Goal: Entertainment & Leisure: Browse casually

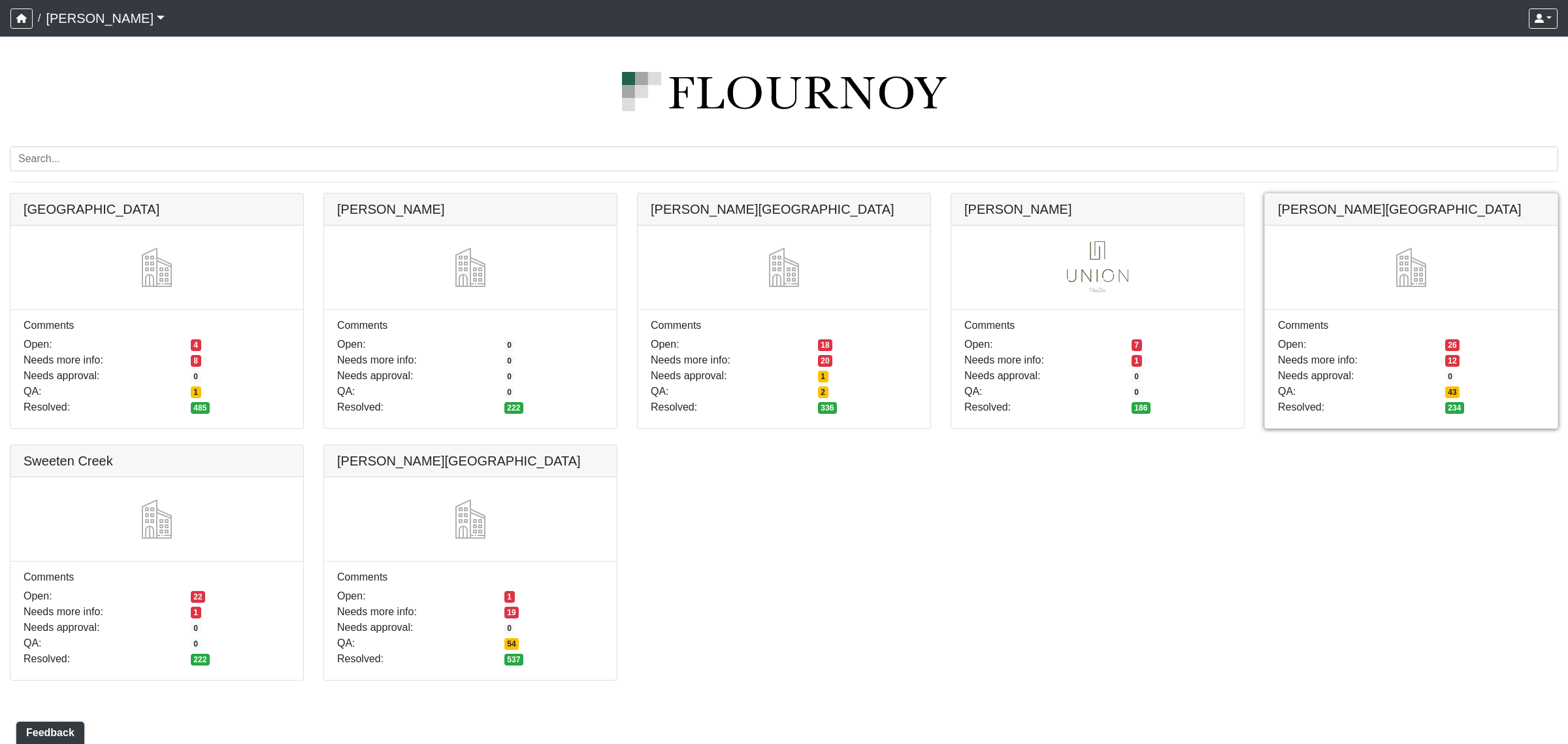
click at [1317, 193] on link at bounding box center [1412, 193] width 293 height 0
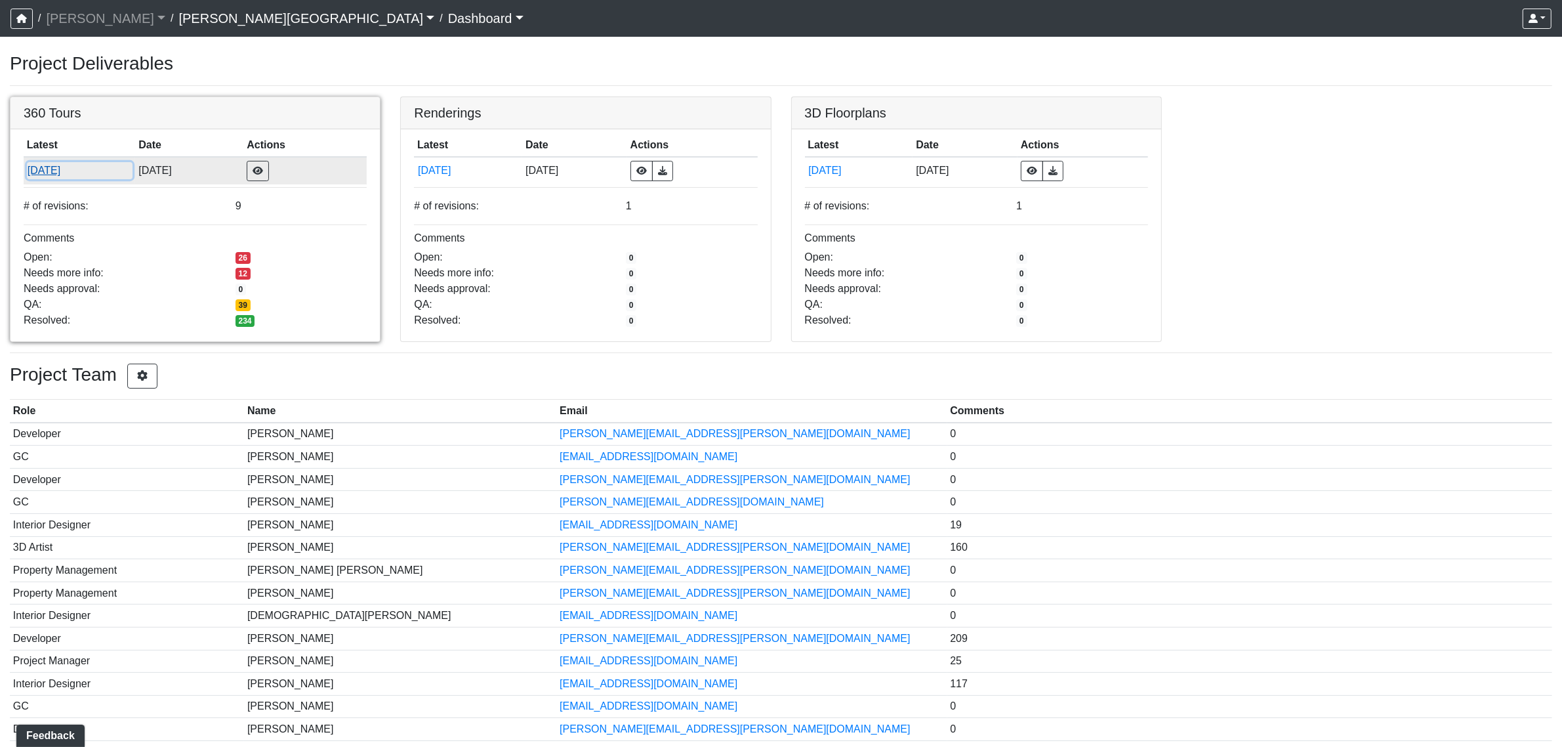
click at [59, 174] on button "8/7/2025" at bounding box center [80, 170] width 106 height 17
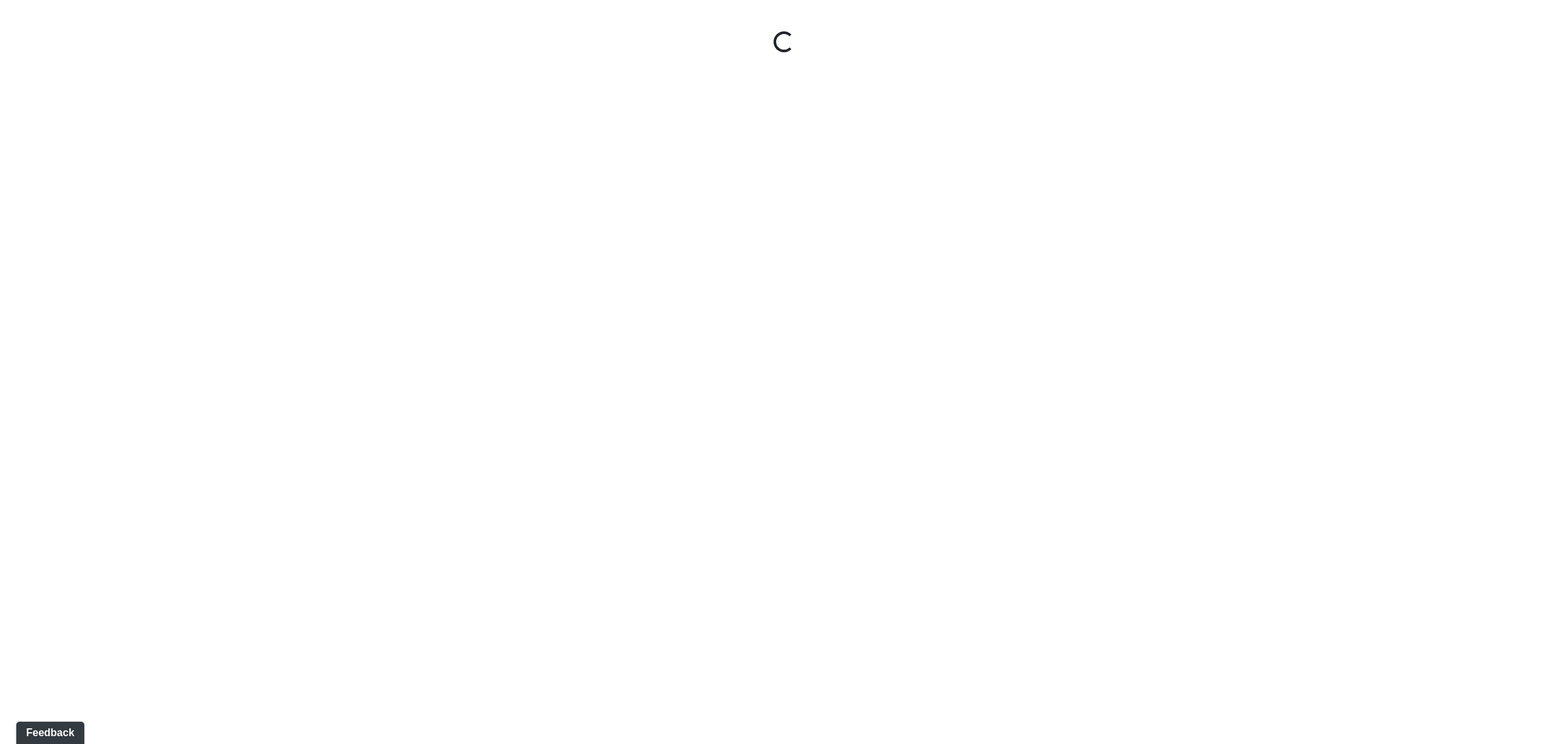
select select "rF9Y2TWouUAfWVEd1Berio"
select select "4RaHTiPXkmhnUPAV7KL21M"
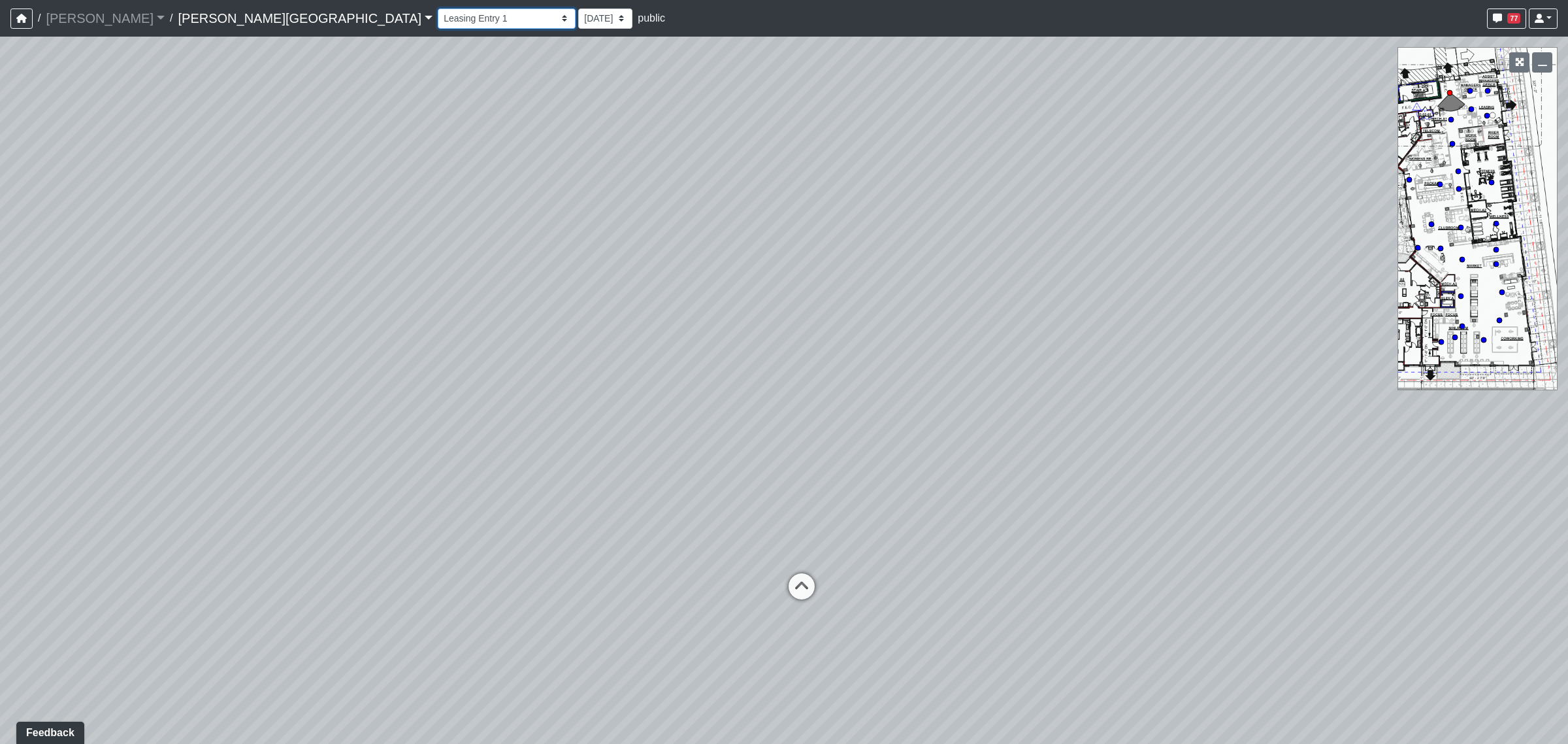
click at [438, 22] on select "Hallway Hospitality Bar Package Room Package Room Entry Pool Courtyard Entry 1 …" at bounding box center [507, 19] width 137 height 20
click at [438, 9] on select "Hallway Hospitality Bar Package Room Package Room Entry Pool Courtyard Entry 1 …" at bounding box center [507, 19] width 137 height 20
select select "6reqKEibiCHTNjRe2PVEZC"
select select "[DEMOGRAPHIC_DATA]"
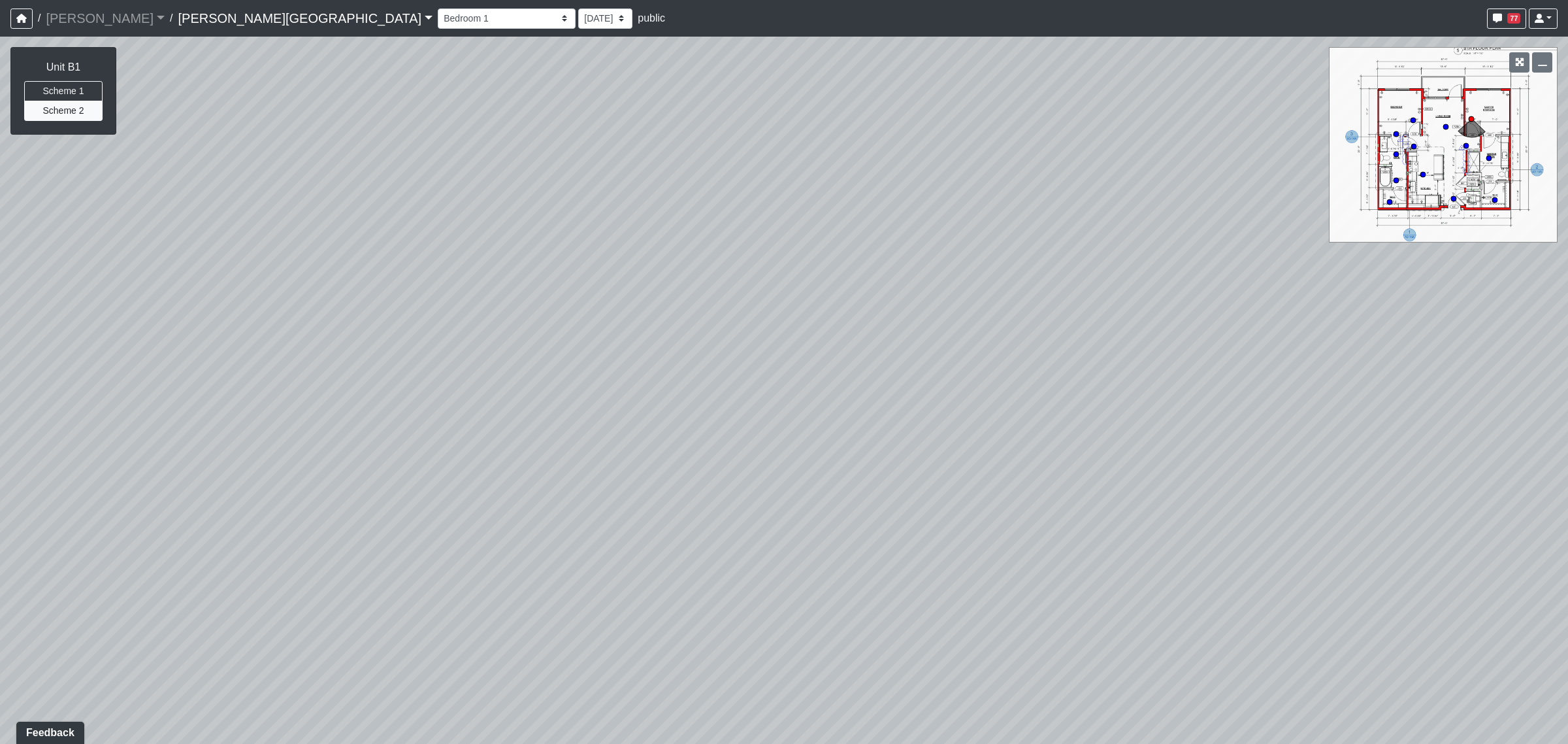
drag, startPoint x: 470, startPoint y: 285, endPoint x: 870, endPoint y: 275, distance: 400.1
click at [866, 275] on div "Loading... Coffee Bar Loading... Created by [PERSON_NAME] - [DATE] - Rev: [DATE…" at bounding box center [784, 390] width 1568 height 707
drag, startPoint x: 641, startPoint y: 276, endPoint x: 959, endPoint y: 263, distance: 318.3
click at [933, 263] on div "Loading... Coffee Bar Loading... Created by [PERSON_NAME] - [DATE] - Rev: [DATE…" at bounding box center [784, 390] width 1568 height 707
drag, startPoint x: 789, startPoint y: 285, endPoint x: 1050, endPoint y: 273, distance: 261.3
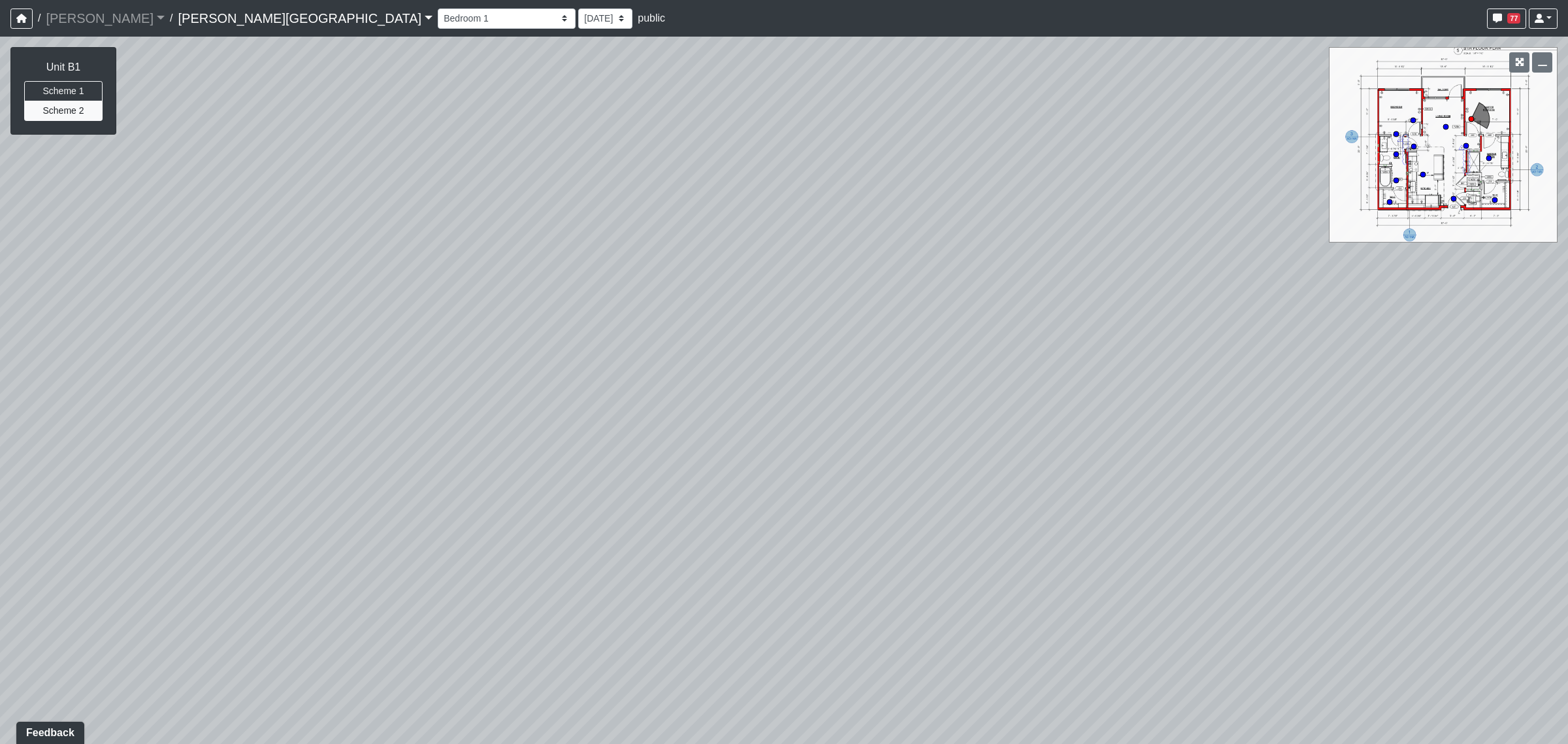
click at [1040, 273] on div "Loading... Coffee Bar Loading... Created by [PERSON_NAME] - [DATE] - Rev: [DATE…" at bounding box center [784, 390] width 1568 height 707
drag, startPoint x: 775, startPoint y: 278, endPoint x: 970, endPoint y: 261, distance: 195.7
click at [968, 261] on div "Loading... Coffee Bar Loading... Created by [PERSON_NAME] - [DATE] - Rev: [DATE…" at bounding box center [784, 390] width 1568 height 707
drag, startPoint x: 850, startPoint y: 317, endPoint x: 1010, endPoint y: 312, distance: 160.1
click at [1027, 313] on div "Loading... Coffee Bar Loading... Created by [PERSON_NAME] - [DATE] - Rev: [DATE…" at bounding box center [784, 390] width 1568 height 707
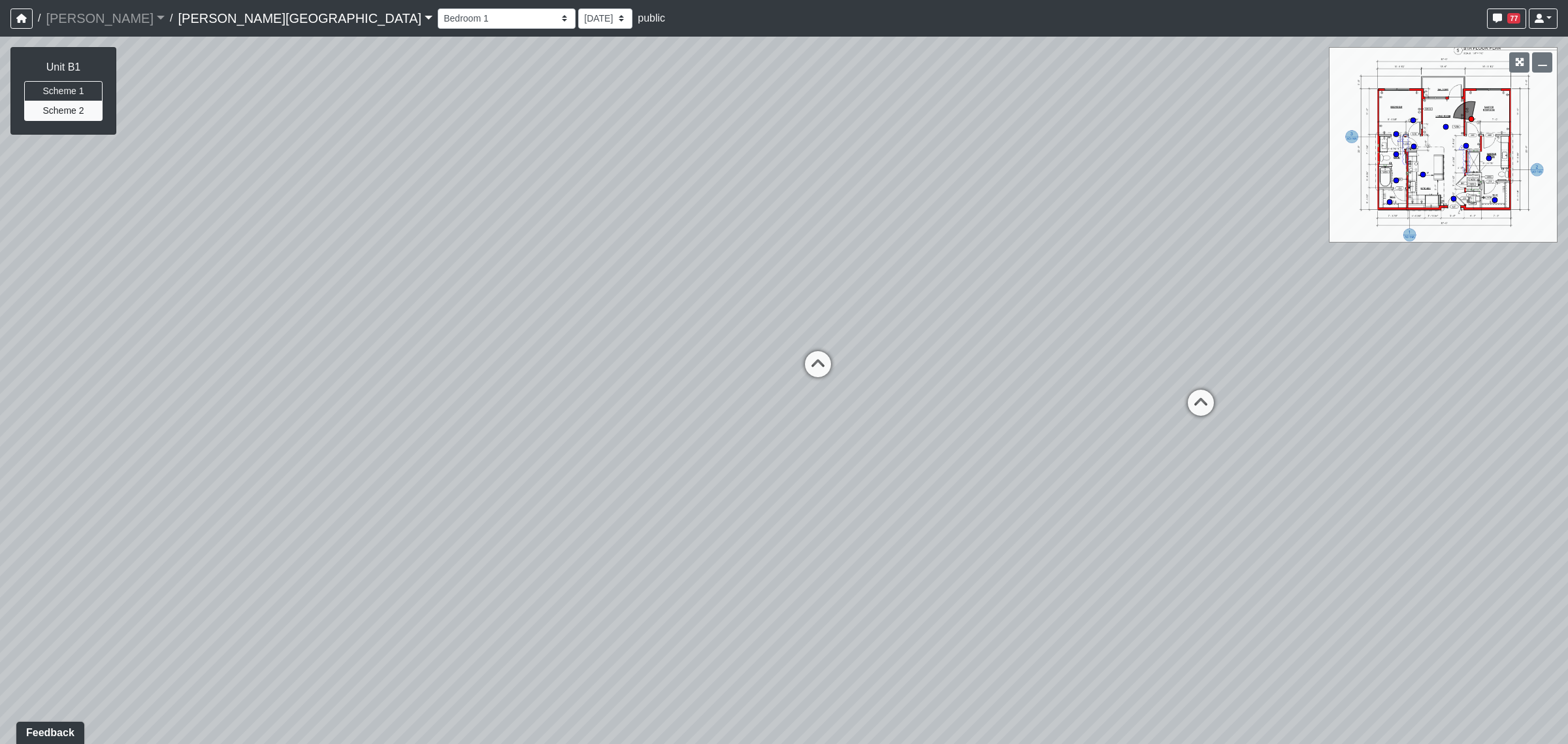
drag, startPoint x: 845, startPoint y: 305, endPoint x: 1016, endPoint y: 290, distance: 171.7
click at [1015, 290] on div "Loading... Coffee Bar Loading... Created by [PERSON_NAME] - [DATE] - Rev: [DATE…" at bounding box center [784, 390] width 1568 height 707
drag, startPoint x: 1000, startPoint y: 281, endPoint x: 827, endPoint y: 273, distance: 173.2
click at [827, 273] on div "Loading... Coffee Bar Loading... Created by [PERSON_NAME] - [DATE] - Rev: [DATE…" at bounding box center [784, 390] width 1568 height 707
click at [1086, 370] on icon at bounding box center [1088, 372] width 39 height 39
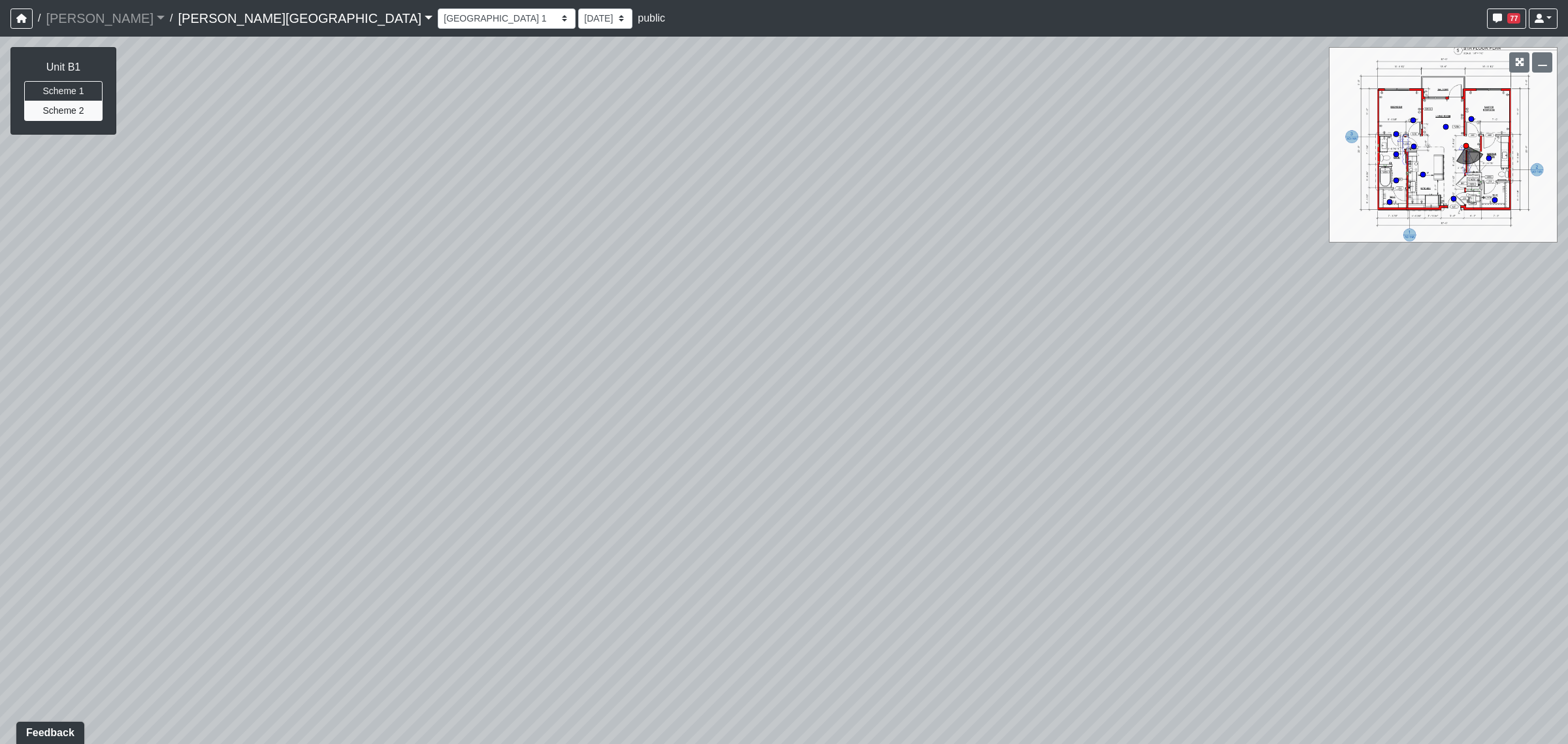
drag, startPoint x: 1207, startPoint y: 377, endPoint x: 668, endPoint y: 311, distance: 543.0
click at [668, 312] on div "Loading... Coffee Bar Loading... Created by [PERSON_NAME] - [DATE] - Rev: [DATE…" at bounding box center [784, 390] width 1568 height 707
click at [918, 271] on icon at bounding box center [918, 276] width 39 height 39
drag, startPoint x: 1010, startPoint y: 403, endPoint x: 982, endPoint y: 422, distance: 33.8
click at [982, 422] on div "Loading... Coffee Bar Loading... Created by [PERSON_NAME] - [DATE] - Rev: [DATE…" at bounding box center [784, 390] width 1568 height 707
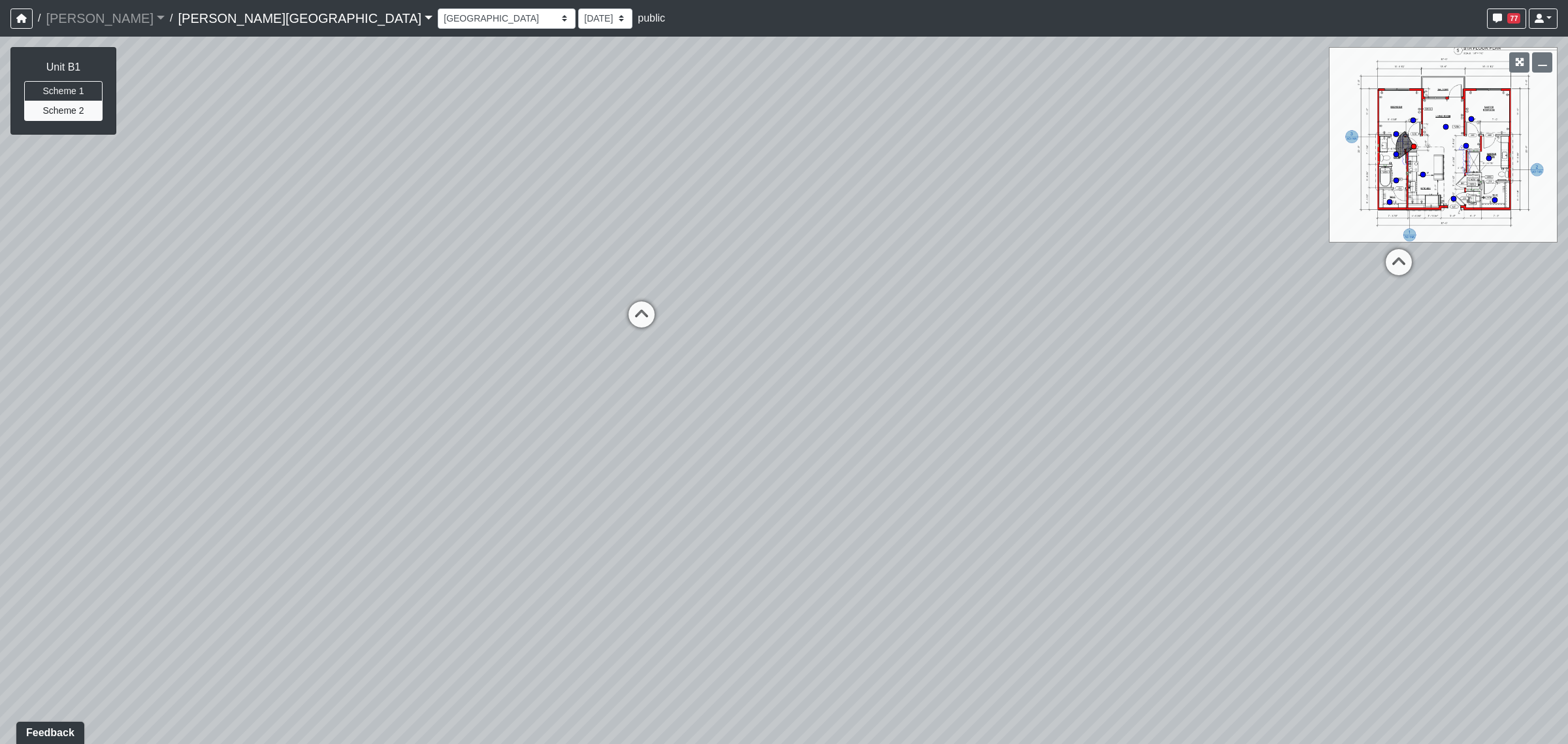
drag, startPoint x: 957, startPoint y: 309, endPoint x: 556, endPoint y: 338, distance: 402.0
click at [577, 341] on div "Loading... Coffee Bar Loading... Created by [PERSON_NAME] - [DATE] - Rev: [DATE…" at bounding box center [784, 390] width 1568 height 707
click at [750, 258] on icon at bounding box center [749, 255] width 39 height 39
drag, startPoint x: 626, startPoint y: 374, endPoint x: 544, endPoint y: 376, distance: 82.0
click at [548, 376] on div "Loading... Coffee Bar Loading... Created by [PERSON_NAME] - [DATE] - Rev: [DATE…" at bounding box center [784, 390] width 1568 height 707
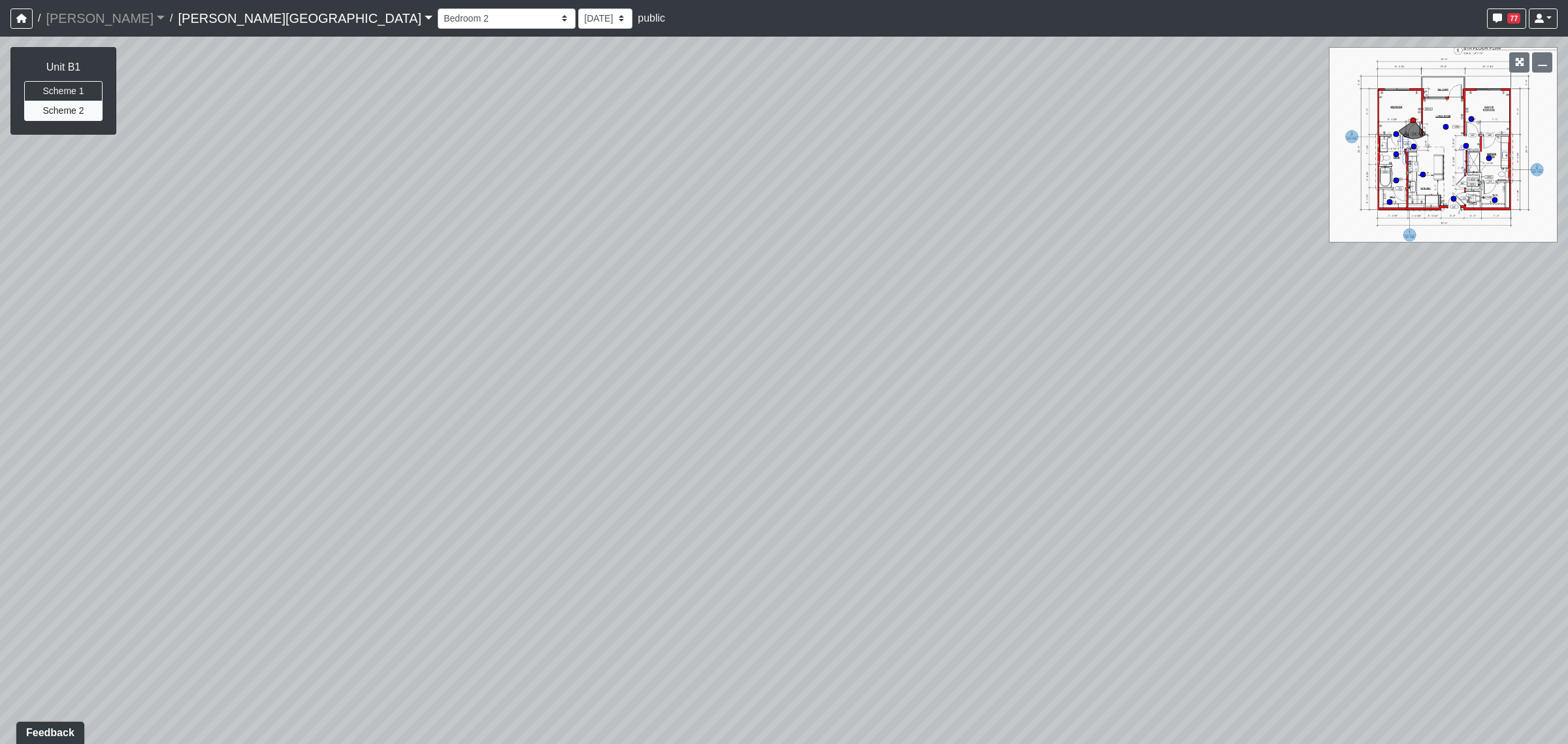
drag, startPoint x: 702, startPoint y: 383, endPoint x: 500, endPoint y: 384, distance: 202.0
click at [504, 386] on div "Loading... Coffee Bar Loading... Created by [PERSON_NAME] - [DATE] - Rev: [DATE…" at bounding box center [784, 390] width 1568 height 707
drag, startPoint x: 520, startPoint y: 380, endPoint x: 856, endPoint y: 418, distance: 338.1
click at [848, 418] on div "Loading... Coffee Bar Loading... Created by [PERSON_NAME] - [DATE] - Rev: [DATE…" at bounding box center [784, 390] width 1568 height 707
drag, startPoint x: 772, startPoint y: 396, endPoint x: 970, endPoint y: 384, distance: 198.4
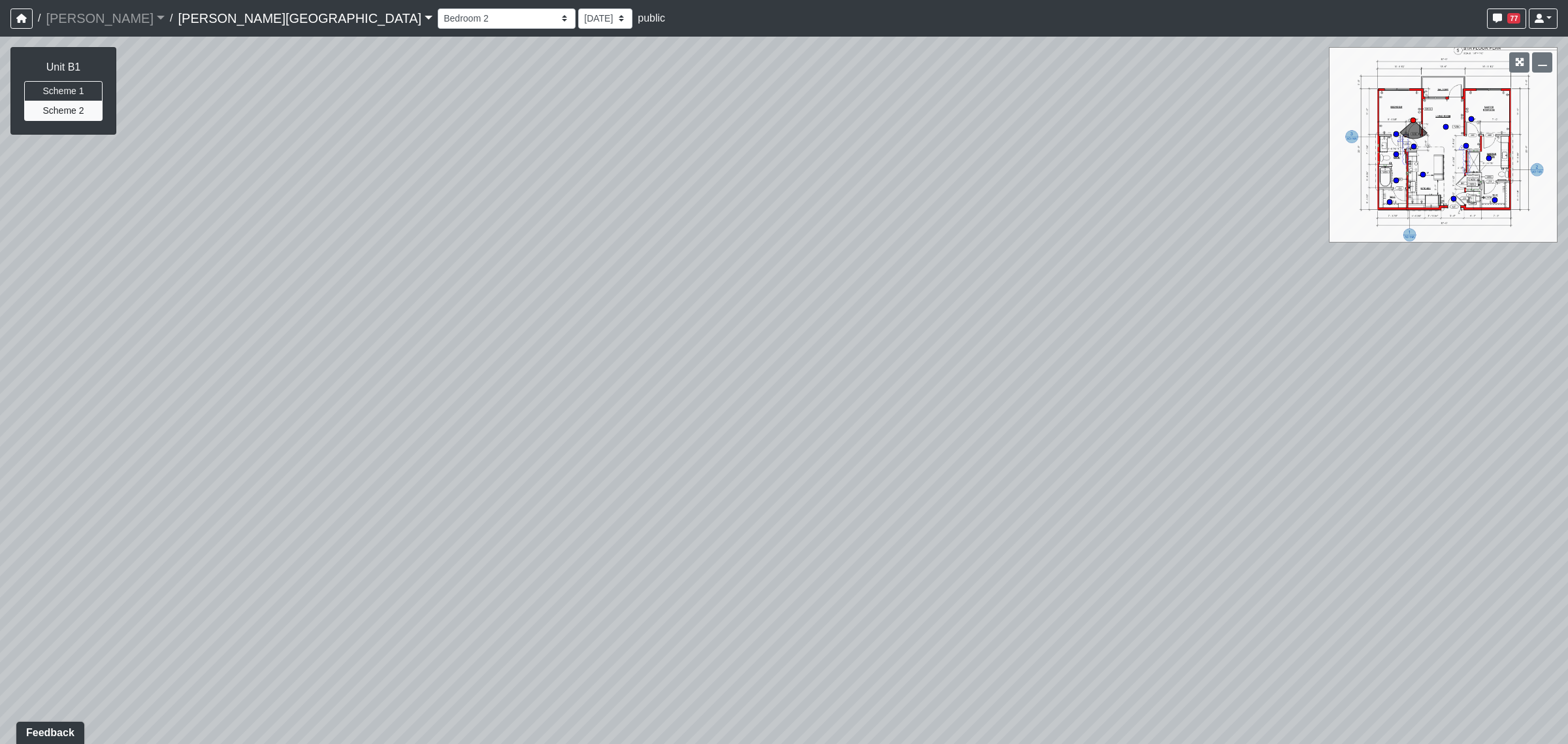
click at [982, 386] on div "Loading... Coffee Bar Loading... Created by [PERSON_NAME] - [DATE] - Rev: [DATE…" at bounding box center [784, 390] width 1568 height 707
drag, startPoint x: 981, startPoint y: 364, endPoint x: 1131, endPoint y: 360, distance: 150.1
click at [1165, 358] on div "Loading... Coffee Bar Loading... Created by [PERSON_NAME] - [DATE] - Rev: [DATE…" at bounding box center [784, 390] width 1568 height 707
drag, startPoint x: 902, startPoint y: 347, endPoint x: 1254, endPoint y: 345, distance: 352.0
click at [1162, 340] on div "Loading... Coffee Bar Loading... Created by [PERSON_NAME] - [DATE] - Rev: [DATE…" at bounding box center [784, 390] width 1568 height 707
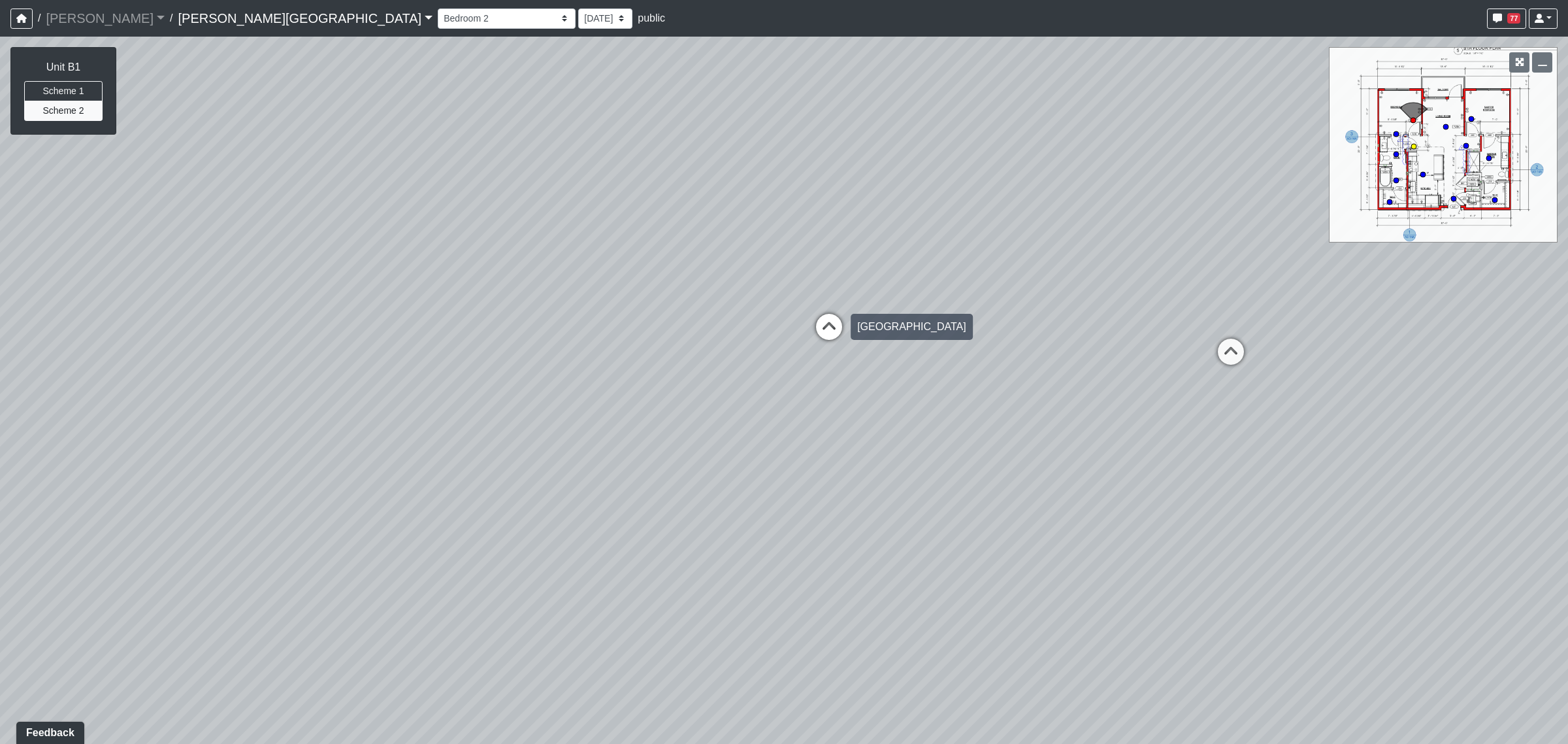
click at [839, 327] on icon at bounding box center [829, 333] width 39 height 39
drag, startPoint x: 877, startPoint y: 343, endPoint x: 1047, endPoint y: 348, distance: 170.1
click at [1057, 351] on div "Loading... Coffee Bar Loading... Created by [PERSON_NAME] - [DATE] - Rev: [DATE…" at bounding box center [784, 390] width 1568 height 707
drag, startPoint x: 960, startPoint y: 341, endPoint x: 1152, endPoint y: 337, distance: 192.0
click at [1125, 332] on div "Loading... Coffee Bar Loading... Created by [PERSON_NAME] - [DATE] - Rev: [DATE…" at bounding box center [784, 390] width 1568 height 707
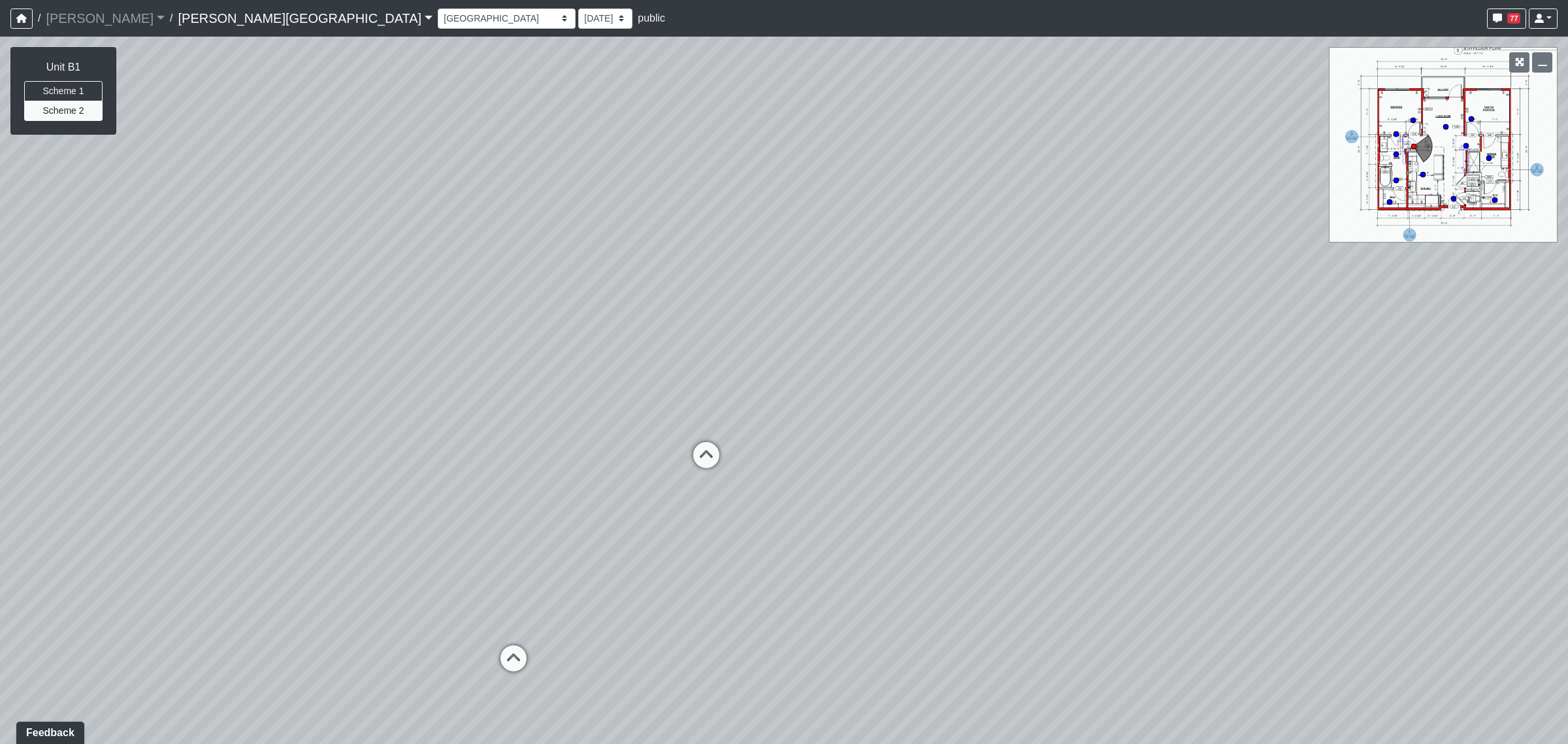
drag, startPoint x: 962, startPoint y: 320, endPoint x: 1132, endPoint y: 324, distance: 170.0
click at [1129, 324] on div "Loading... Coffee Bar Loading... Created by [PERSON_NAME] - [DATE] - Rev: [DATE…" at bounding box center [784, 390] width 1568 height 707
drag, startPoint x: 1039, startPoint y: 316, endPoint x: 1214, endPoint y: 324, distance: 175.2
click at [1236, 318] on div "Loading... Coffee Bar Loading... Created by [PERSON_NAME] - [DATE] - Rev: [DATE…" at bounding box center [784, 390] width 1568 height 707
click at [950, 475] on icon at bounding box center [948, 491] width 39 height 39
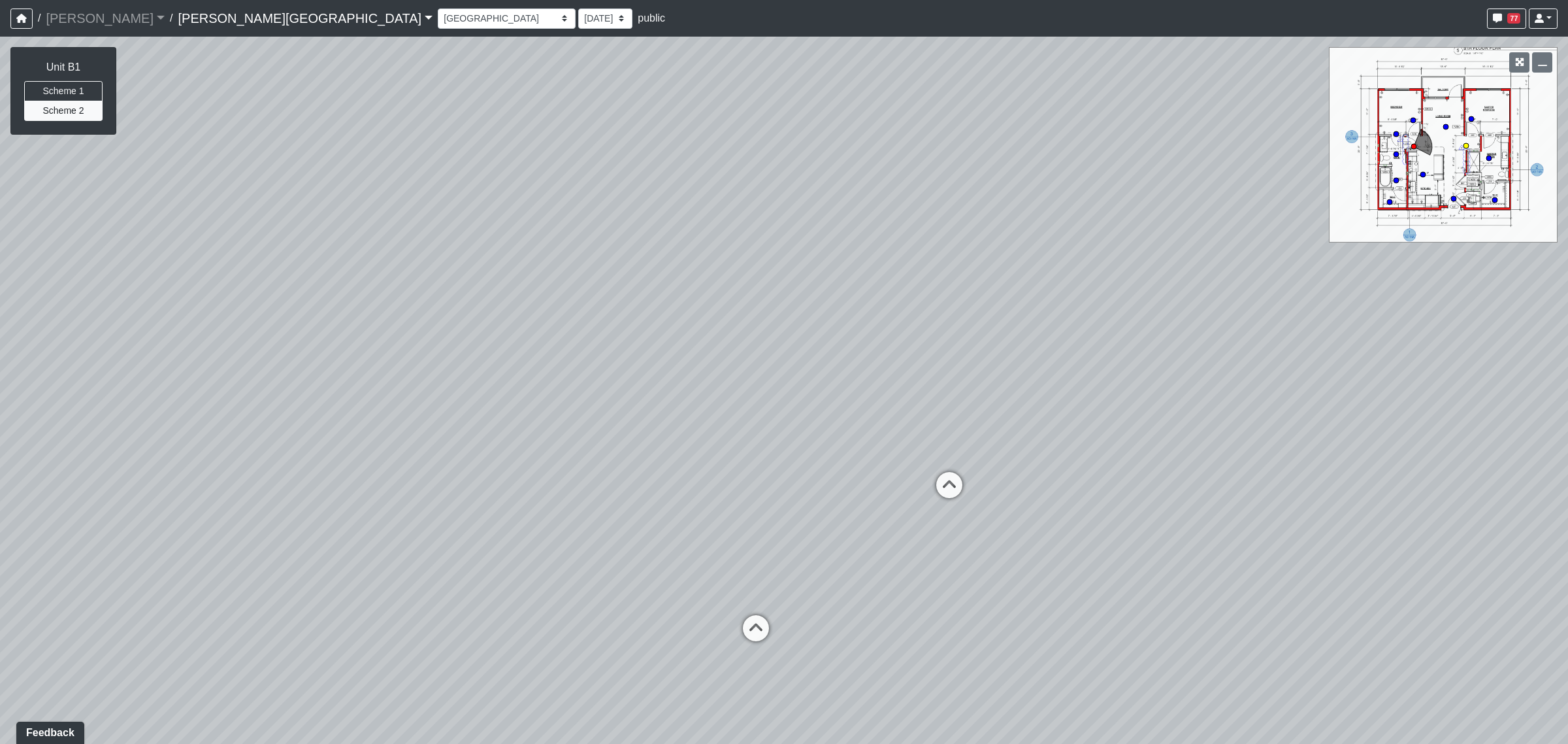
select select "u6Z36FcAF5WcYXFyW6A5xH"
drag, startPoint x: 778, startPoint y: 358, endPoint x: 1226, endPoint y: 342, distance: 448.3
click at [1218, 341] on div "Loading... Coffee Bar Loading... Created by [PERSON_NAME] - [DATE] - Rev: [DATE…" at bounding box center [784, 390] width 1568 height 707
click at [1248, 330] on div "Loading... Coffee Bar Loading... Created by [PERSON_NAME] - [DATE] - Rev: [DATE…" at bounding box center [784, 390] width 1568 height 707
drag, startPoint x: 843, startPoint y: 309, endPoint x: 1014, endPoint y: 312, distance: 171.0
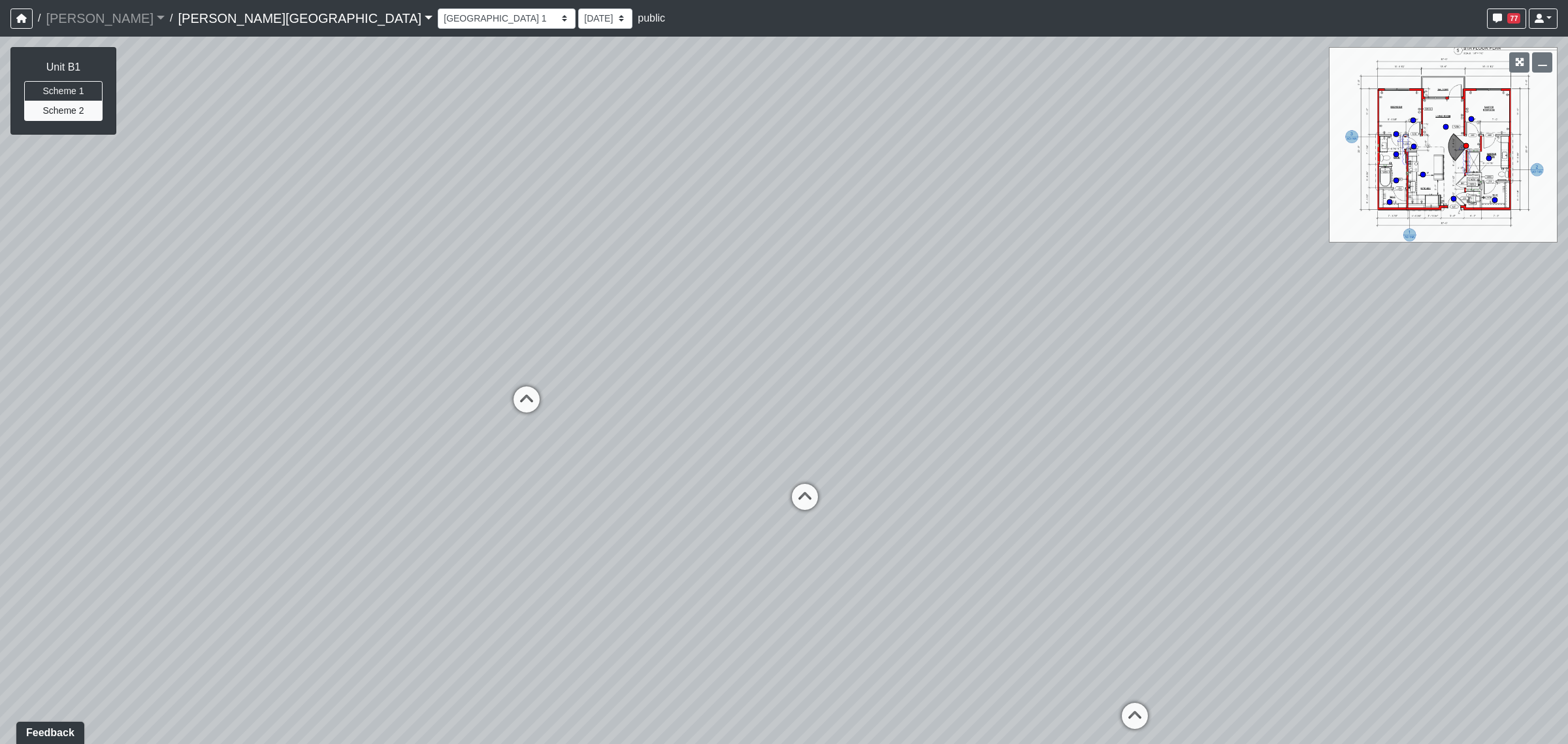
click at [1014, 312] on div "Loading... Coffee Bar Loading... Created by [PERSON_NAME] - [DATE] - Rev: [DATE…" at bounding box center [784, 390] width 1568 height 707
drag, startPoint x: 1070, startPoint y: 302, endPoint x: 1083, endPoint y: 305, distance: 13.3
click at [1083, 305] on div "Loading... Coffee Bar Loading... Created by [PERSON_NAME] - [DATE] - Rev: [DATE…" at bounding box center [784, 390] width 1568 height 707
